Goal: Navigation & Orientation: Find specific page/section

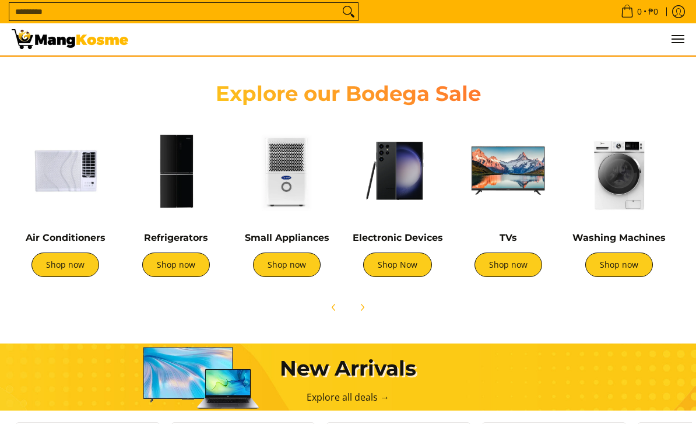
scroll to position [0, 422]
click at [624, 192] on img at bounding box center [618, 170] width 99 height 99
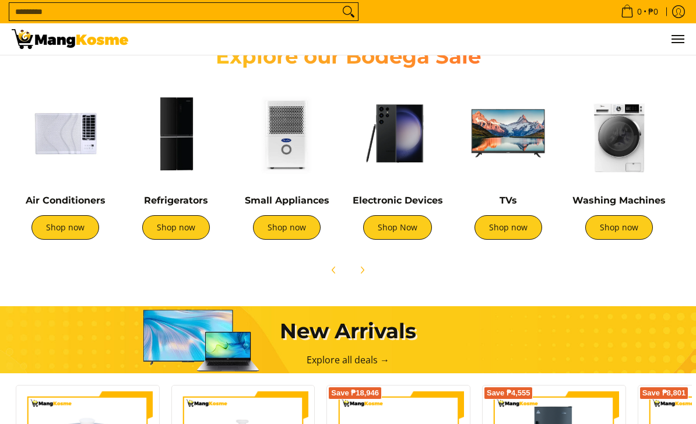
click at [177, 171] on img at bounding box center [175, 133] width 99 height 99
click at [516, 235] on link "Shop now" at bounding box center [508, 227] width 68 height 24
click at [292, 217] on link "Shop now" at bounding box center [287, 227] width 68 height 24
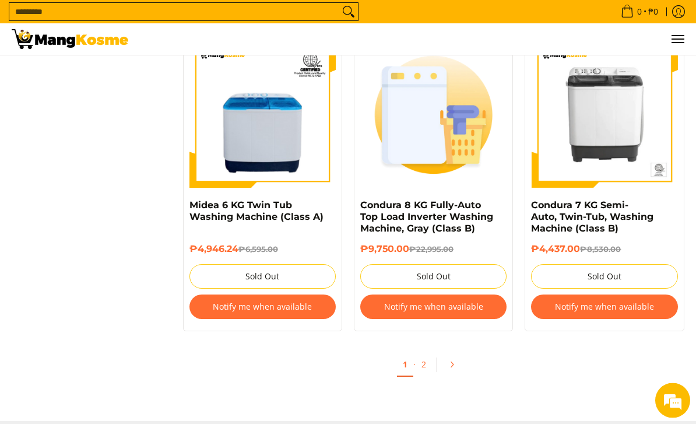
scroll to position [2374, 0]
click at [426, 360] on link "2" at bounding box center [424, 365] width 16 height 24
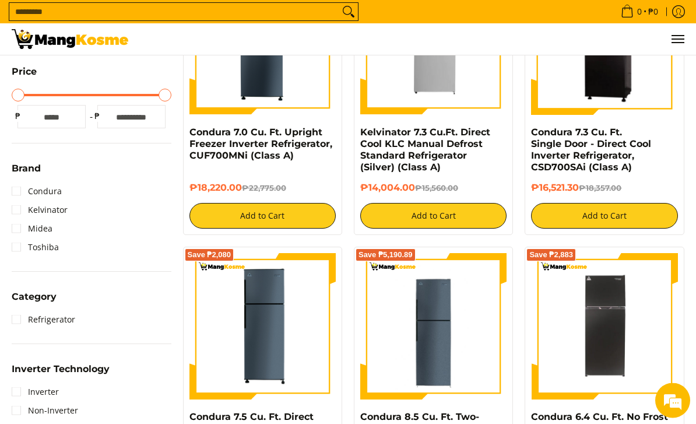
scroll to position [325, 0]
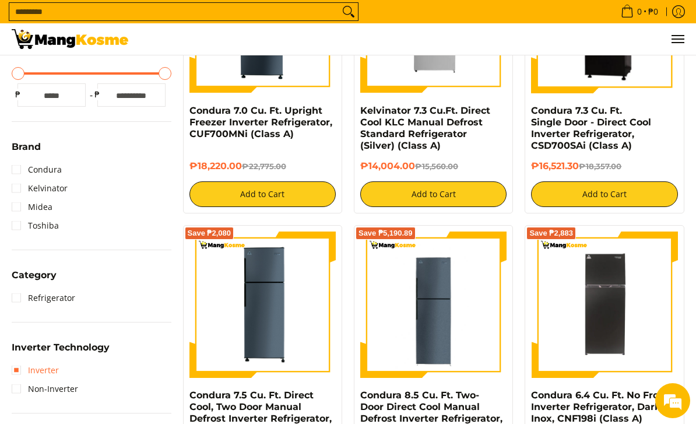
click at [43, 369] on link "Inverter" at bounding box center [35, 370] width 47 height 19
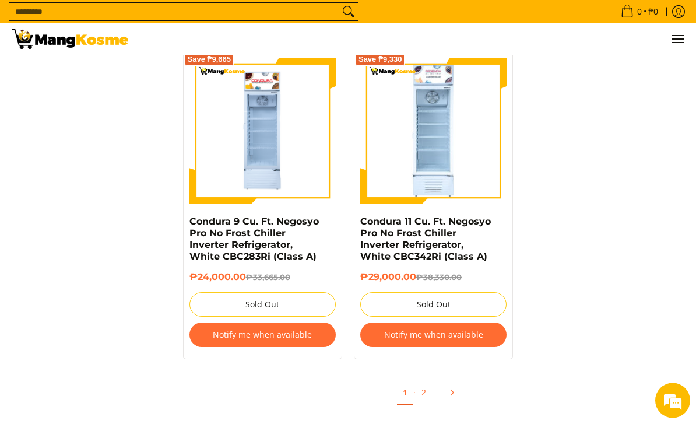
scroll to position [2462, 0]
click at [426, 381] on link "2" at bounding box center [424, 393] width 16 height 24
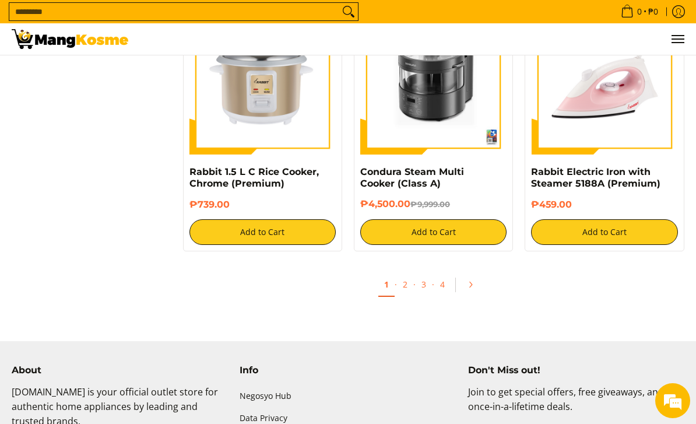
scroll to position [2104, 0]
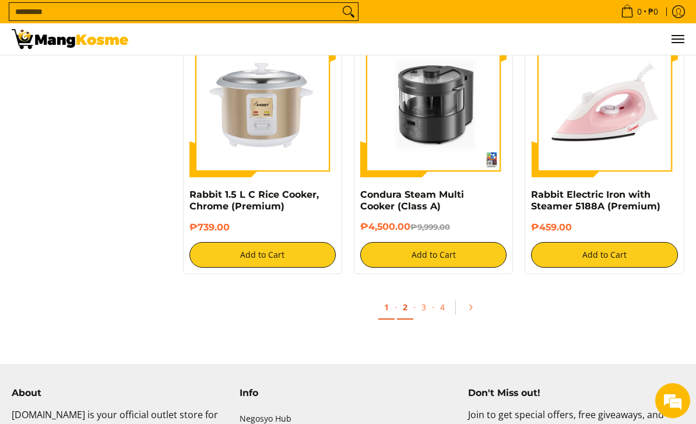
click at [410, 307] on link "2" at bounding box center [405, 307] width 16 height 24
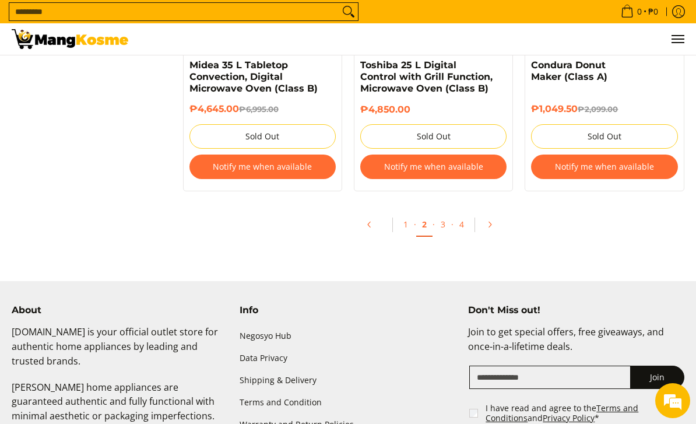
scroll to position [2369, 0]
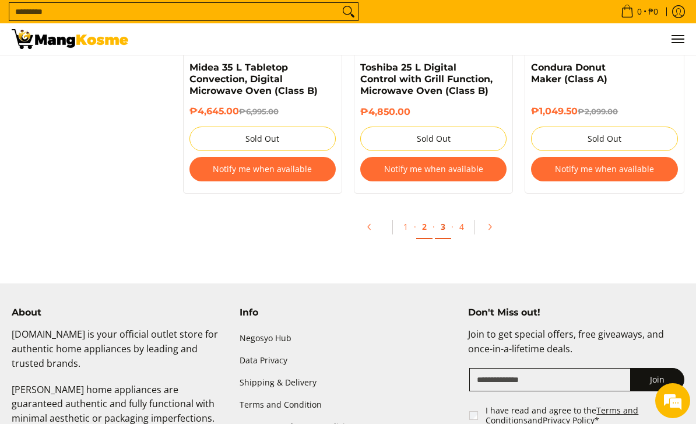
click at [449, 218] on link "3" at bounding box center [443, 227] width 16 height 24
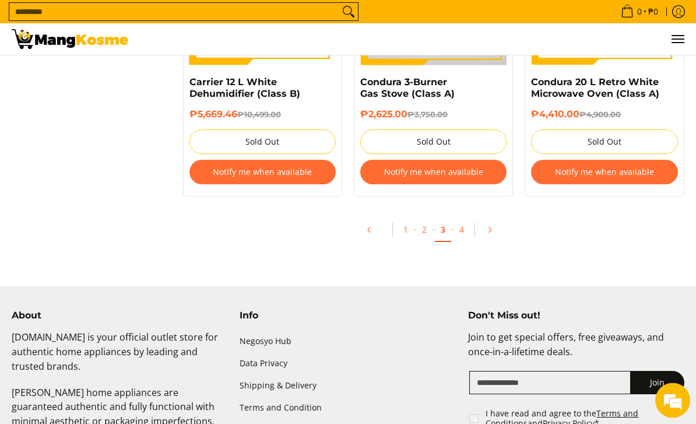
scroll to position [2461, 0]
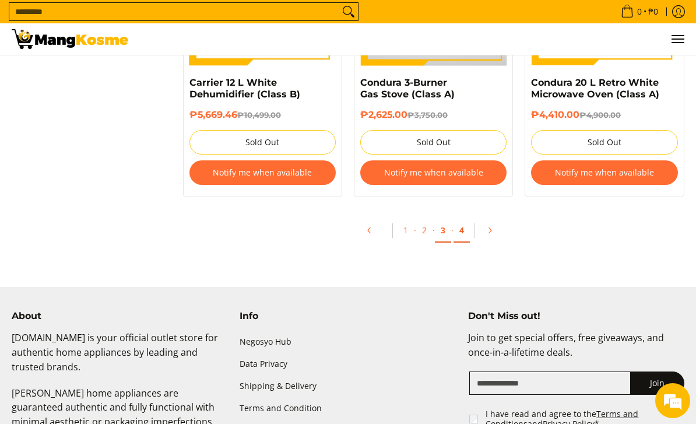
click at [466, 219] on link "4" at bounding box center [461, 231] width 16 height 24
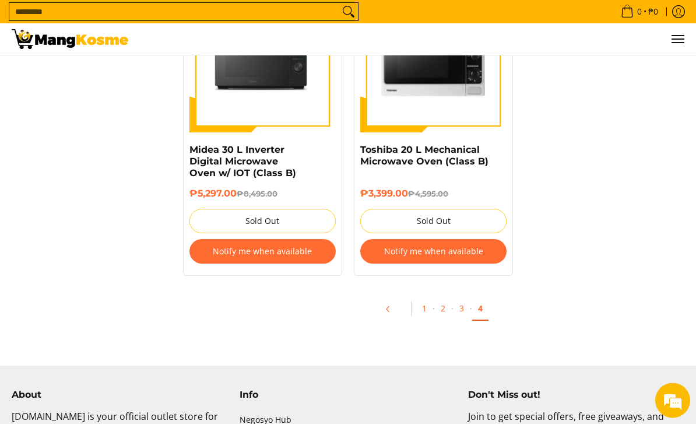
scroll to position [1181, 0]
